Goal: Find specific page/section: Find specific page/section

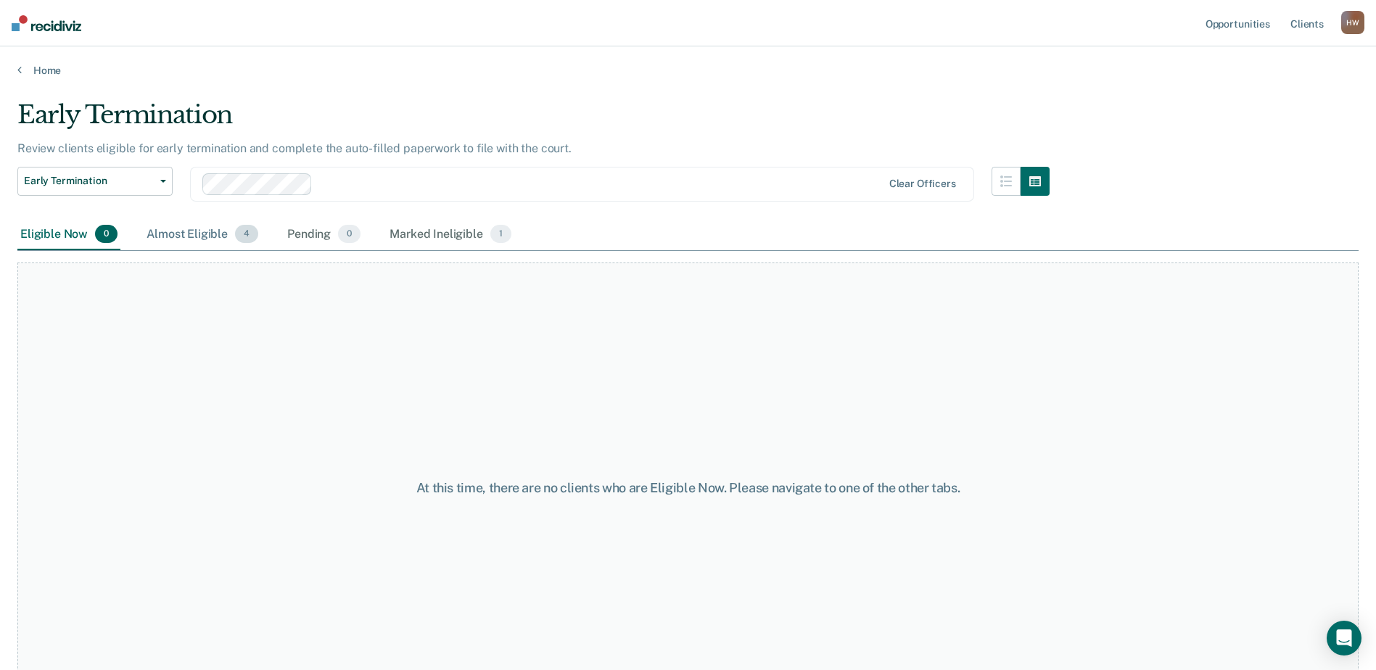
click at [188, 239] on div "Almost Eligible 4" at bounding box center [202, 235] width 117 height 32
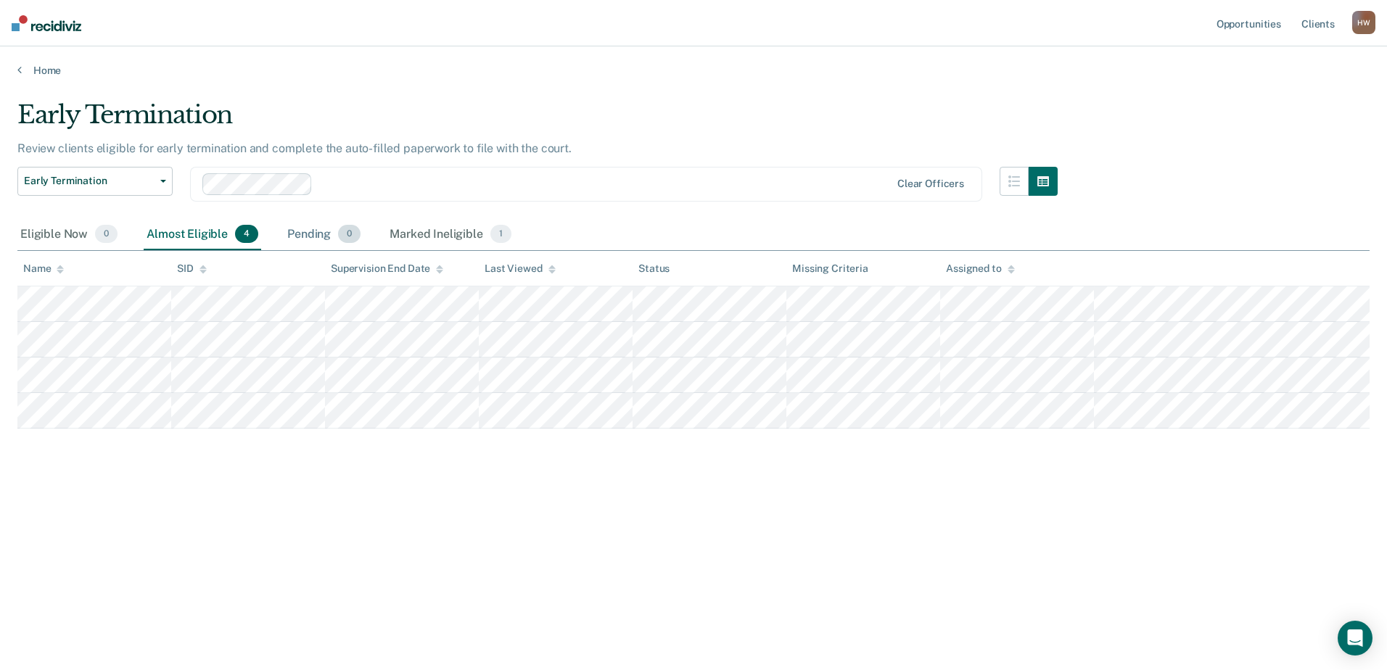
click at [307, 234] on div "Pending 0" at bounding box center [323, 235] width 79 height 32
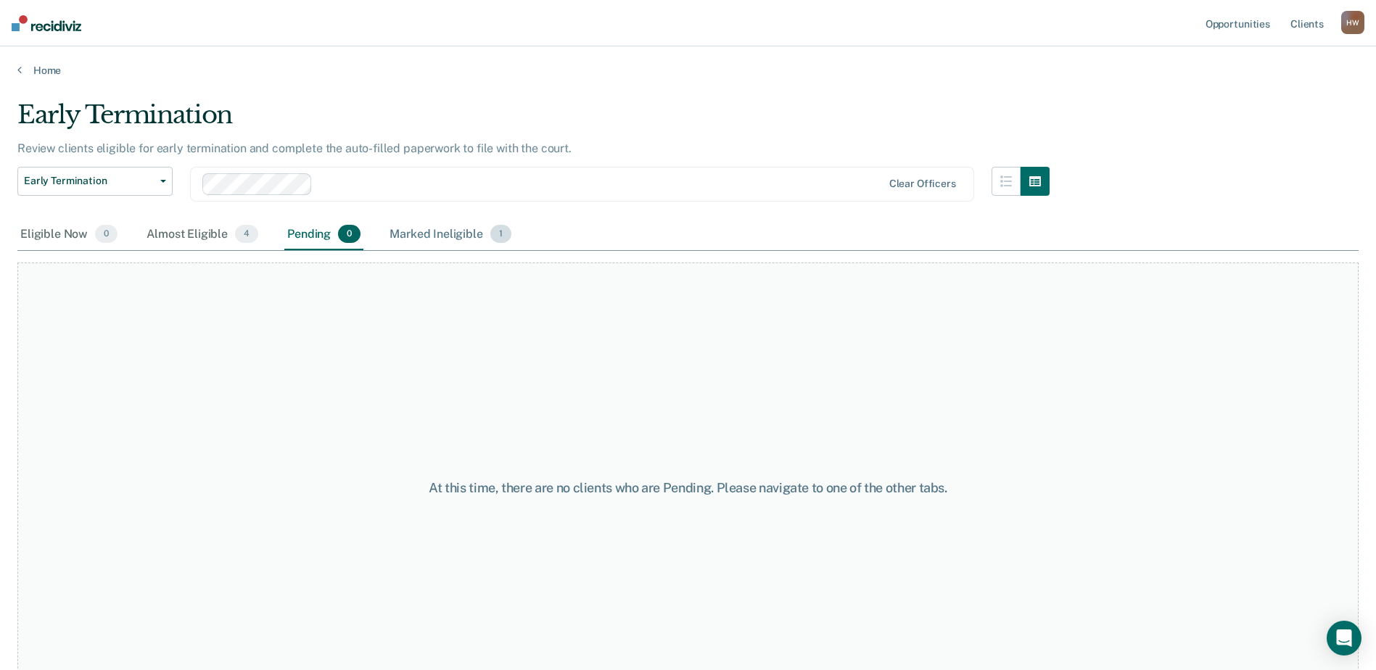
click at [419, 233] on div "Marked Ineligible 1" at bounding box center [451, 235] width 128 height 32
